Goal: Go to known website: Access a specific website the user already knows

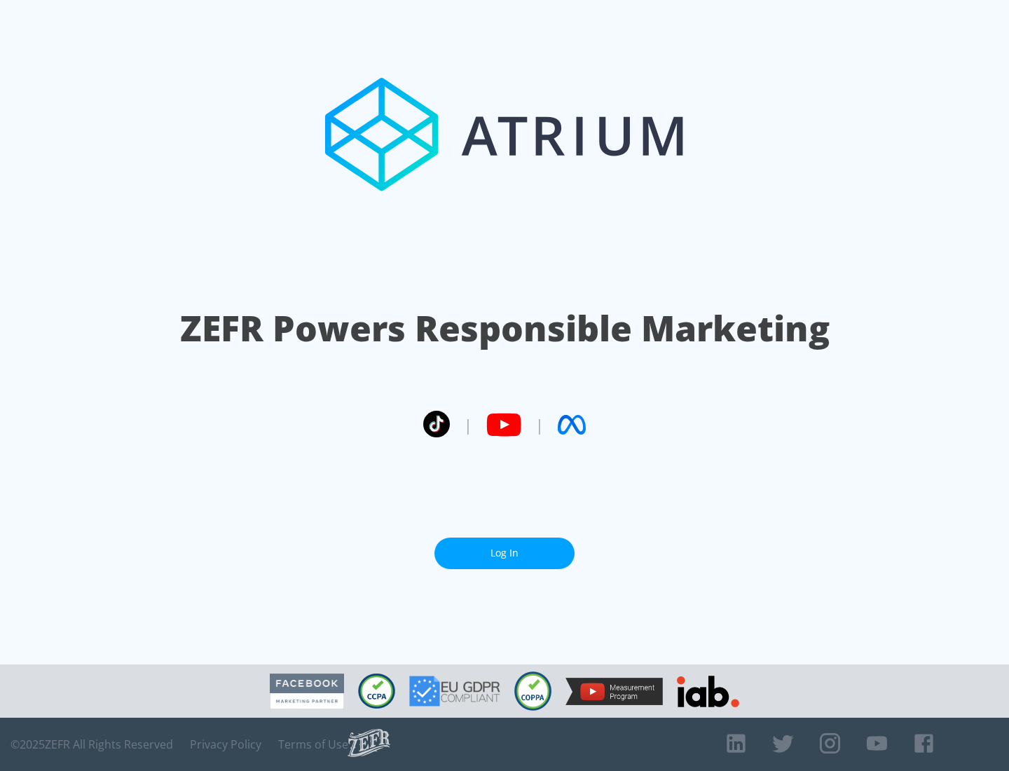
click at [504, 547] on link "Log In" at bounding box center [504, 553] width 140 height 32
